Goal: Task Accomplishment & Management: Manage account settings

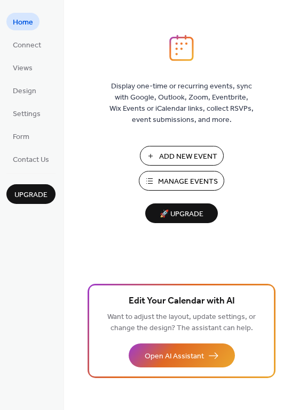
click at [199, 188] on span "Manage Events" at bounding box center [188, 181] width 60 height 11
click at [31, 132] on link "Form" at bounding box center [20, 136] width 29 height 18
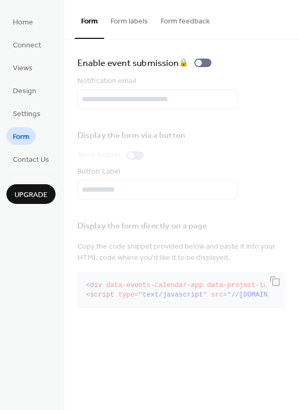
click at [143, 20] on button "Form labels" at bounding box center [129, 19] width 50 height 38
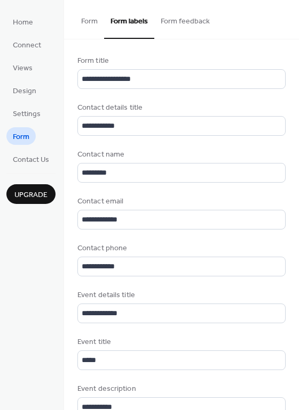
click at [187, 18] on button "Form feedback" at bounding box center [185, 19] width 62 height 38
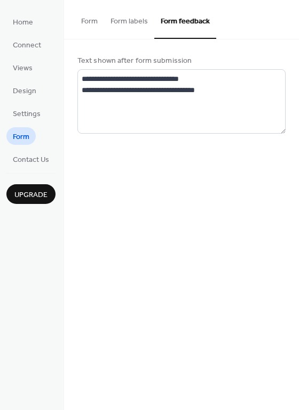
click at [93, 27] on button "Form" at bounding box center [89, 19] width 29 height 38
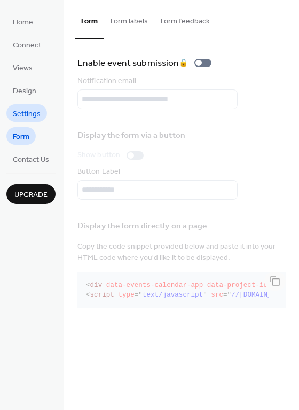
click at [25, 114] on span "Settings" at bounding box center [27, 114] width 28 height 11
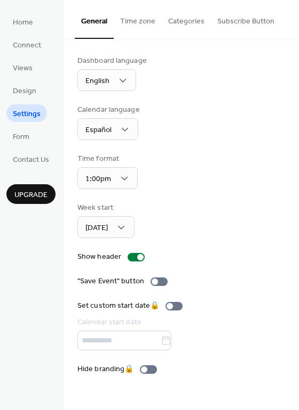
click at [178, 26] on button "Categories" at bounding box center [186, 19] width 49 height 38
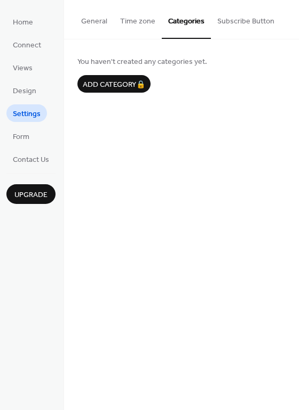
click at [123, 21] on button "Time zone" at bounding box center [138, 19] width 48 height 38
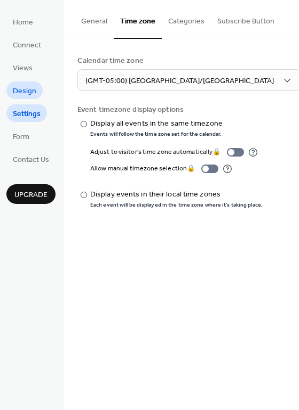
click at [23, 93] on span "Design" at bounding box center [24, 91] width 23 height 11
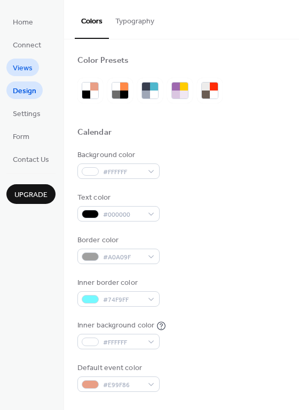
click at [21, 70] on span "Views" at bounding box center [23, 68] width 20 height 11
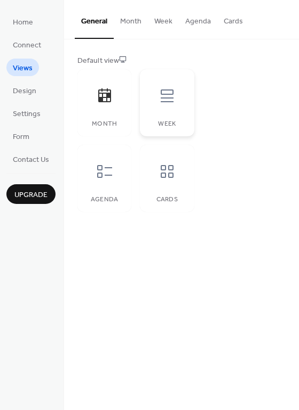
click at [168, 111] on div "Week" at bounding box center [167, 102] width 54 height 67
click at [172, 99] on icon at bounding box center [166, 95] width 17 height 17
click at [122, 179] on div "Agenda" at bounding box center [104, 178] width 54 height 67
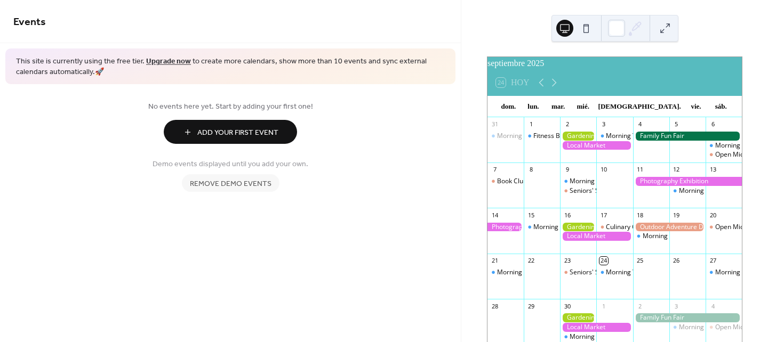
click at [243, 133] on span "Add Your First Event" at bounding box center [237, 132] width 81 height 11
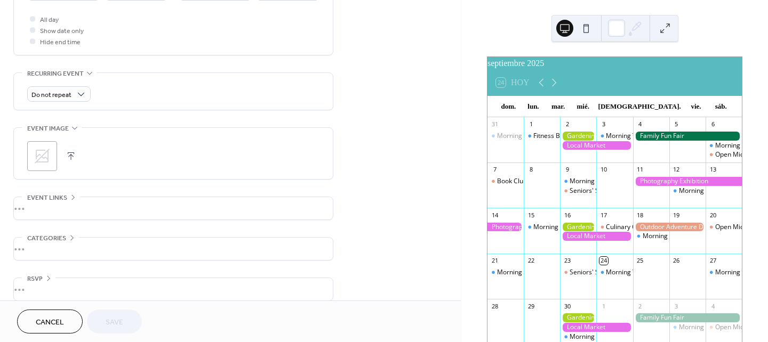
scroll to position [410, 0]
